Goal: Go to known website: Access a specific website the user already knows

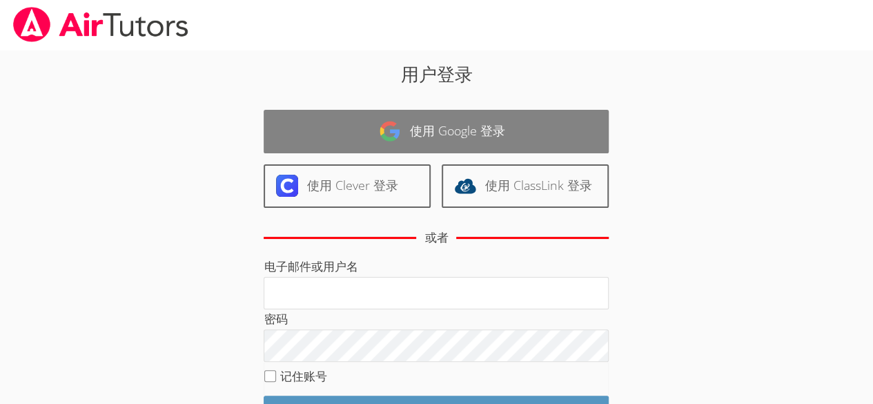
click at [446, 117] on link "使用 Google 登录" at bounding box center [436, 131] width 345 height 43
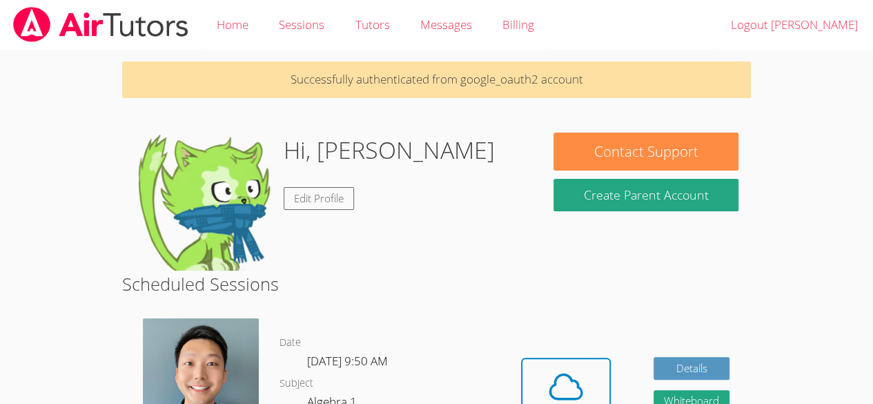
click at [444, 271] on h2 "Scheduled Sessions" at bounding box center [436, 284] width 629 height 26
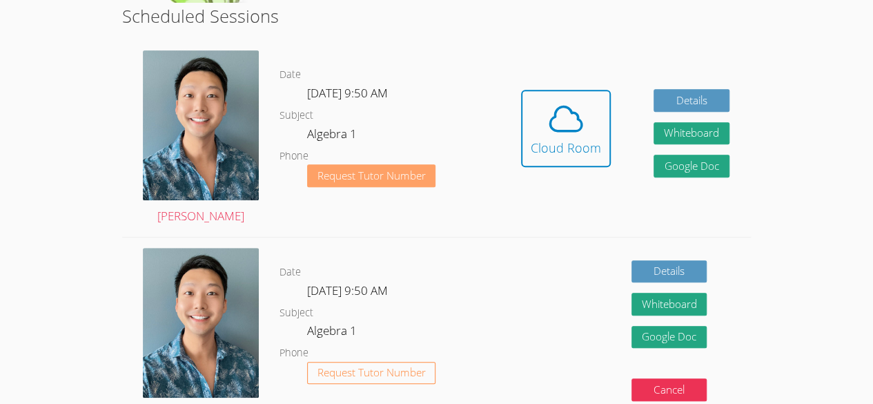
scroll to position [300, 0]
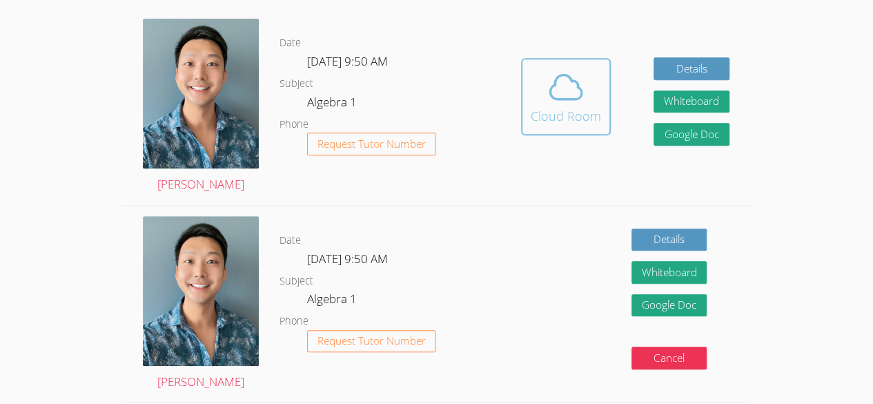
click at [574, 84] on icon at bounding box center [566, 87] width 39 height 39
